Goal: Complete application form

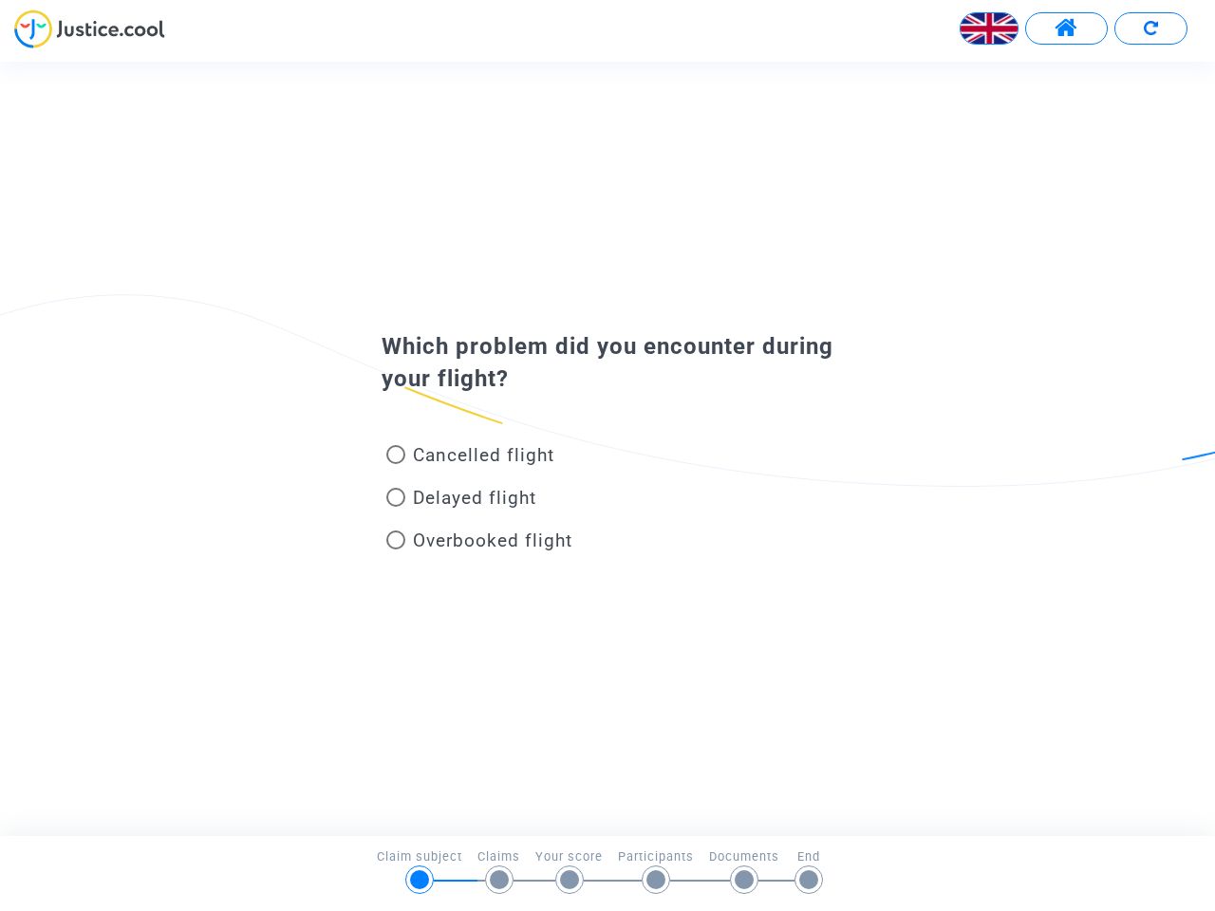
click at [989, 28] on img at bounding box center [988, 28] width 57 height 57
click at [1066, 28] on span at bounding box center [1066, 28] width 24 height 25
click at [1150, 28] on div at bounding box center [607, 35] width 1215 height 52
click at [607, 448] on div "Cancelled flight" at bounding box center [576, 458] width 418 height 43
click at [470, 458] on span "Cancelled flight" at bounding box center [483, 455] width 141 height 22
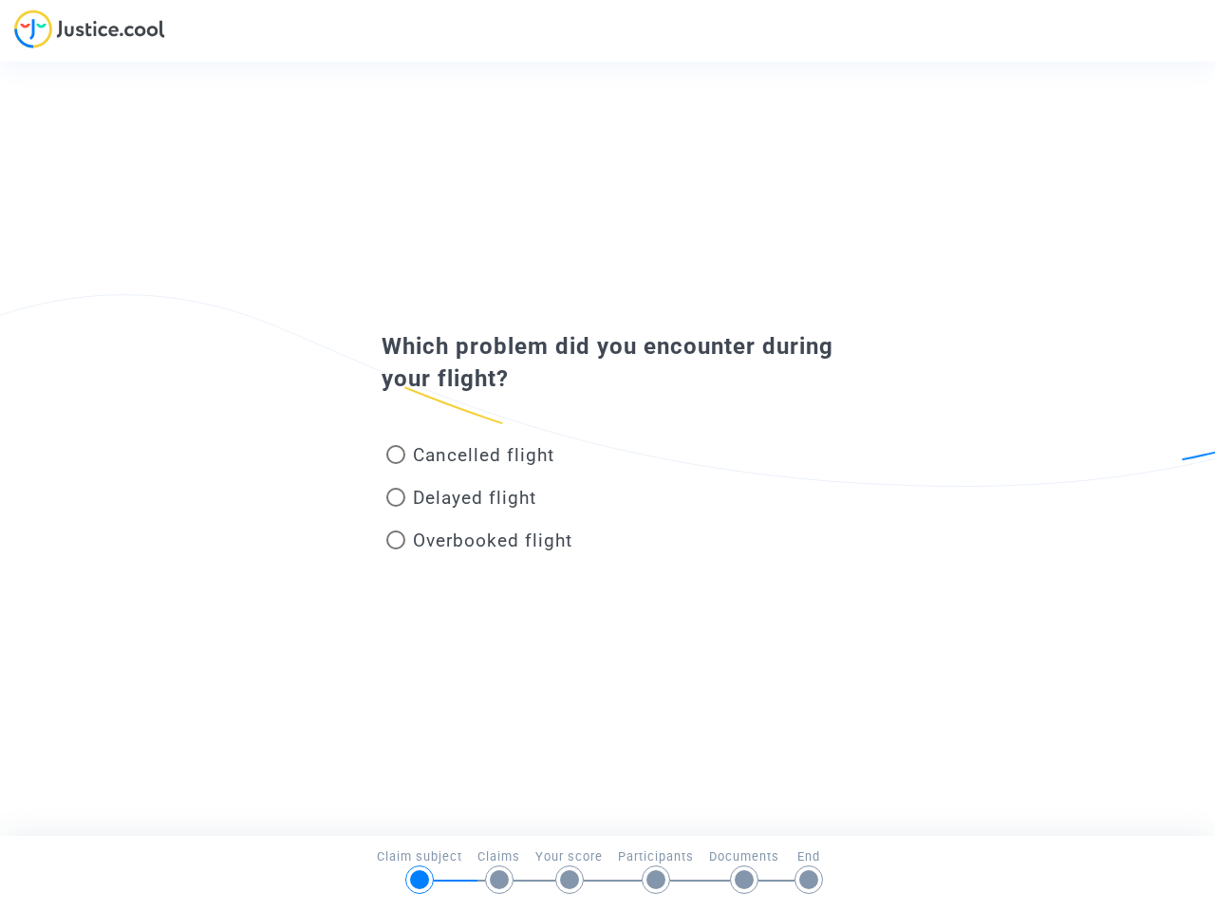
click at [396, 464] on input "Cancelled flight" at bounding box center [395, 464] width 1 height 1
radio input "true"
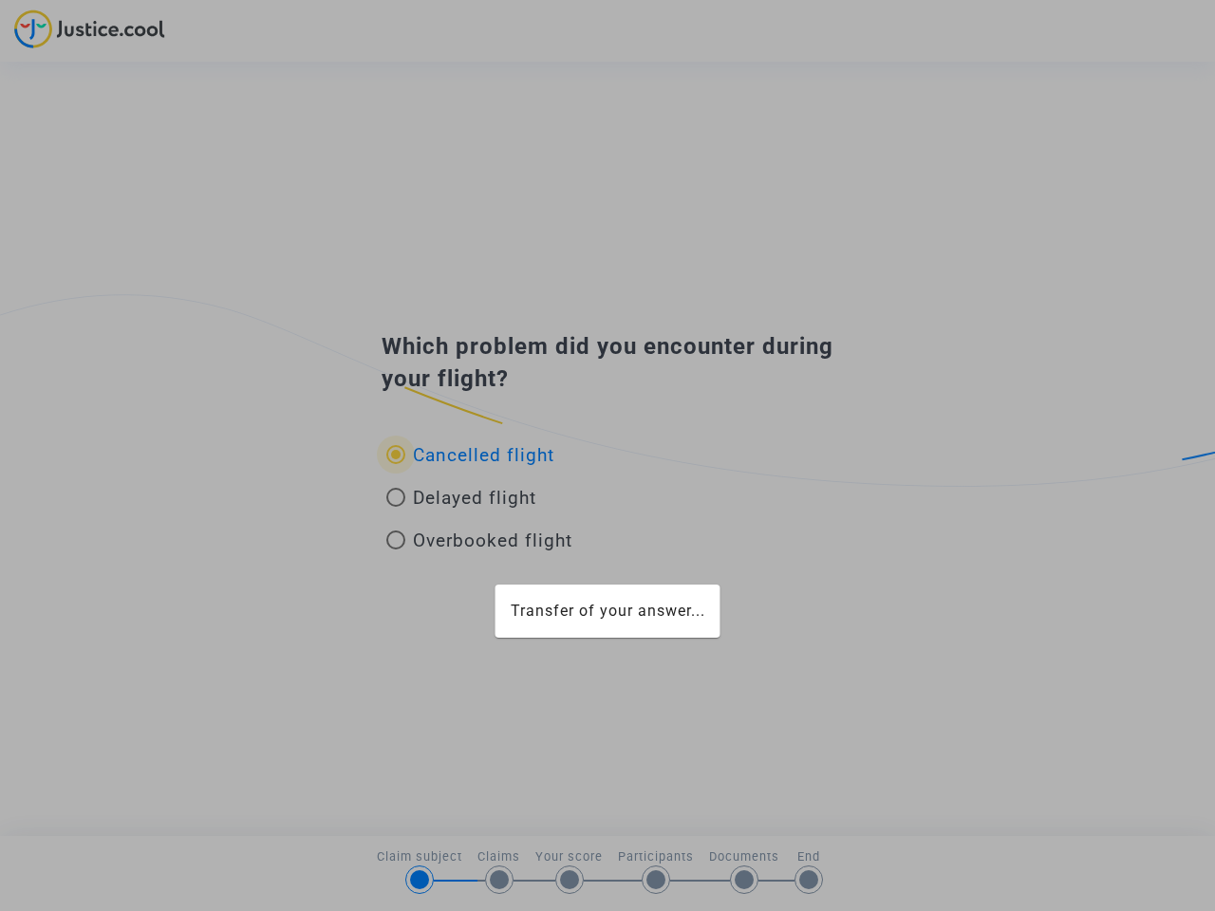
click at [470, 455] on div "Transfer of your answer..." at bounding box center [607, 455] width 1215 height 911
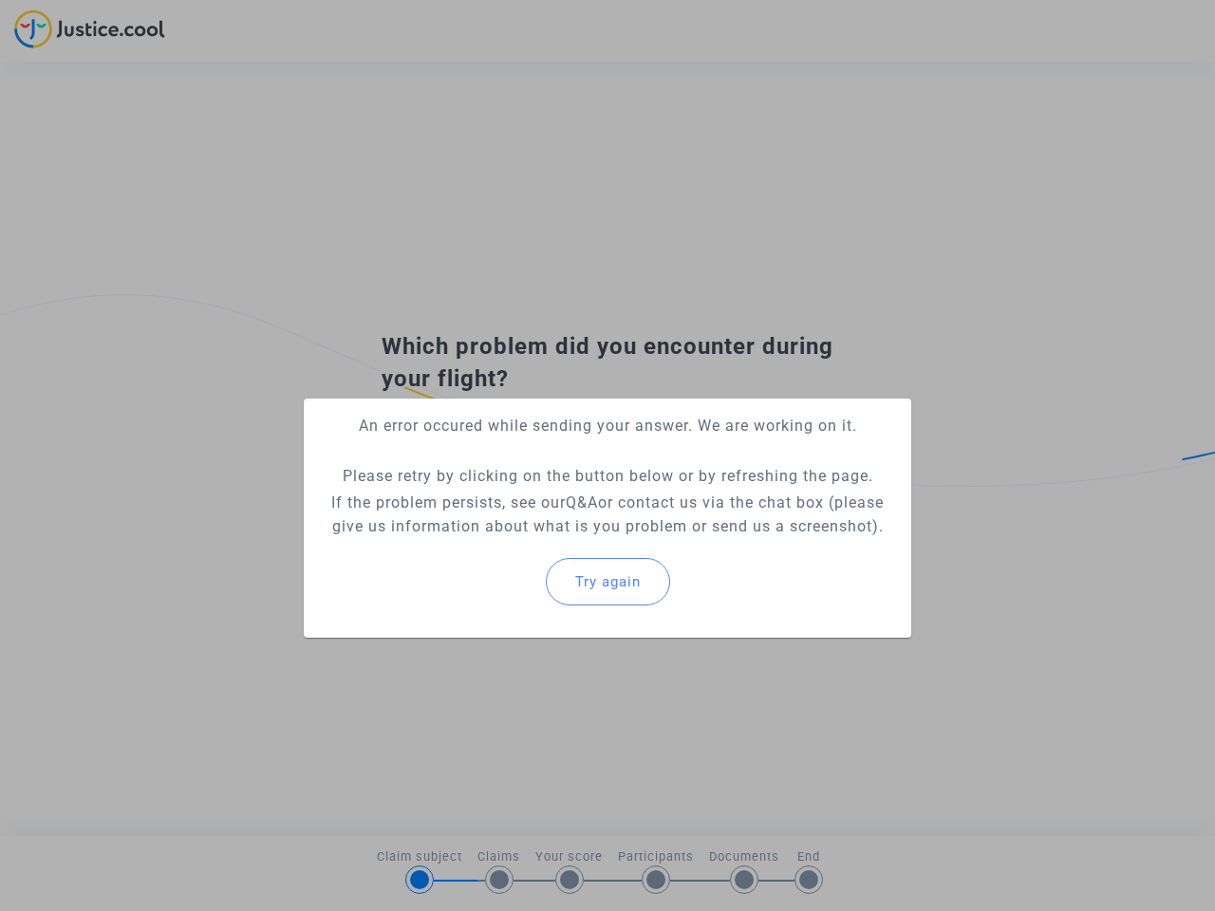
click at [461, 501] on p "If the problem persists, see our Q&A or contact us via the chat box (please giv…" at bounding box center [607, 514] width 577 height 47
click at [461, 497] on p "If the problem persists, see our Q&A or contact us via the chat box (please giv…" at bounding box center [607, 514] width 577 height 47
click at [479, 544] on div "Try again" at bounding box center [607, 582] width 577 height 82
click at [479, 540] on mat-card "An error occured while sending your answer. We are working on it. Please retry …" at bounding box center [607, 518] width 607 height 239
